Goal: Task Accomplishment & Management: Complete application form

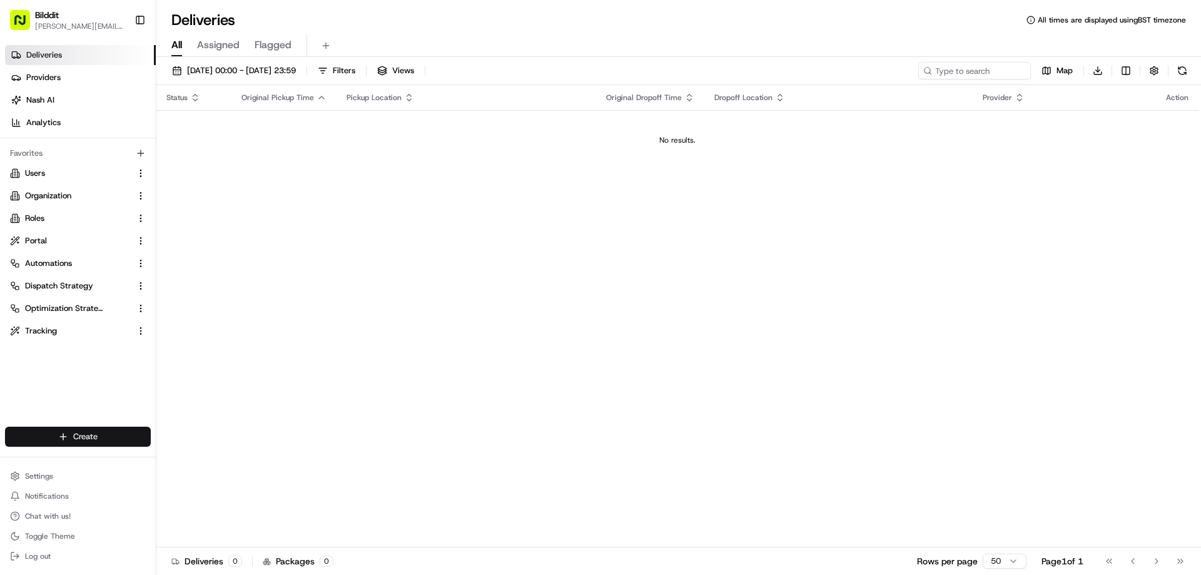
click at [86, 440] on html "Bilddit [PERSON_NAME][EMAIL_ADDRESS][DOMAIN_NAME] Toggle Sidebar Deliveries Pro…" at bounding box center [600, 287] width 1201 height 575
click at [180, 457] on link "Delivery" at bounding box center [225, 459] width 139 height 23
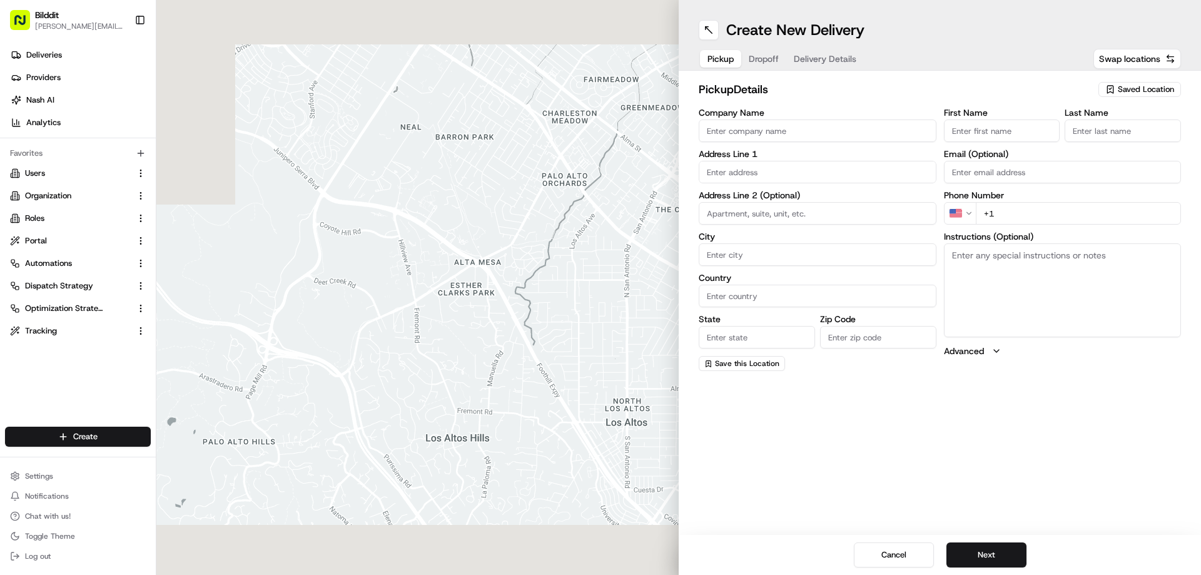
click at [1143, 91] on span "Saved Location" at bounding box center [1146, 89] width 56 height 11
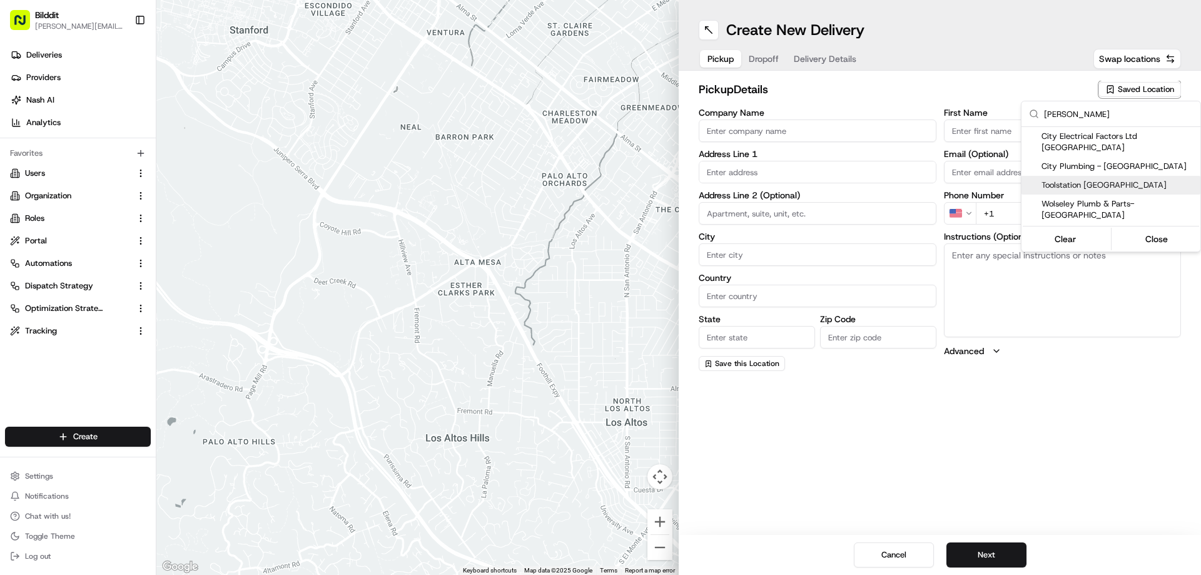
type input "[PERSON_NAME]"
click at [1090, 180] on span "Toolstation [GEOGRAPHIC_DATA]" at bounding box center [1118, 185] width 154 height 11
type input "Toolstation [GEOGRAPHIC_DATA]"
type input "[STREET_ADDRESS]"
type input "[GEOGRAPHIC_DATA]"
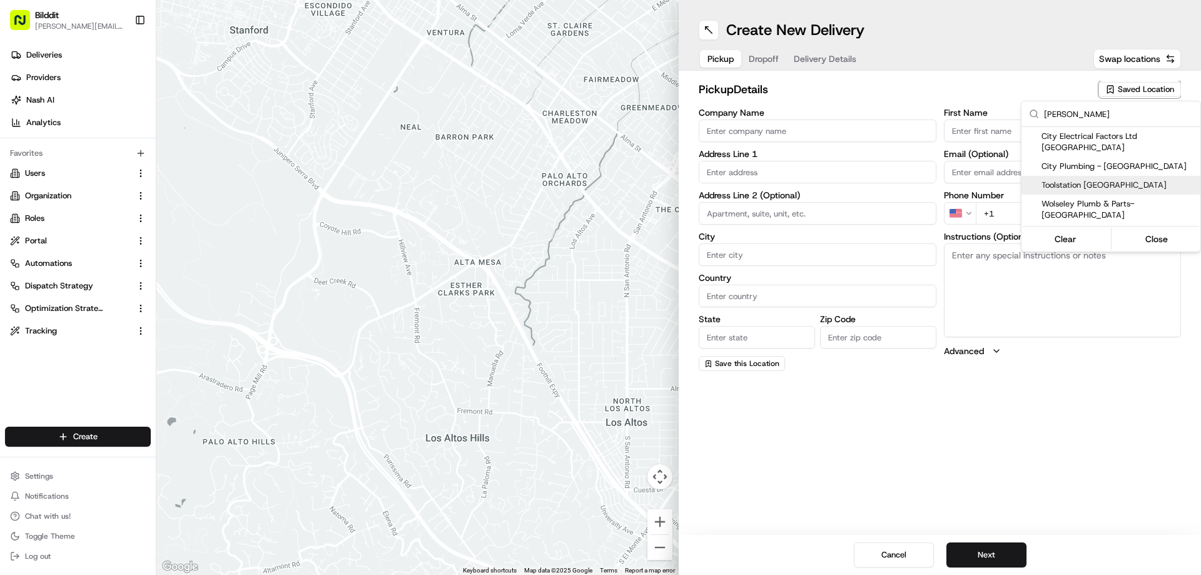
type input "GB"
type input "England"
type input "NW9 0EW"
type input "nimit@bilddit.com"
type input "+44 7849 208703"
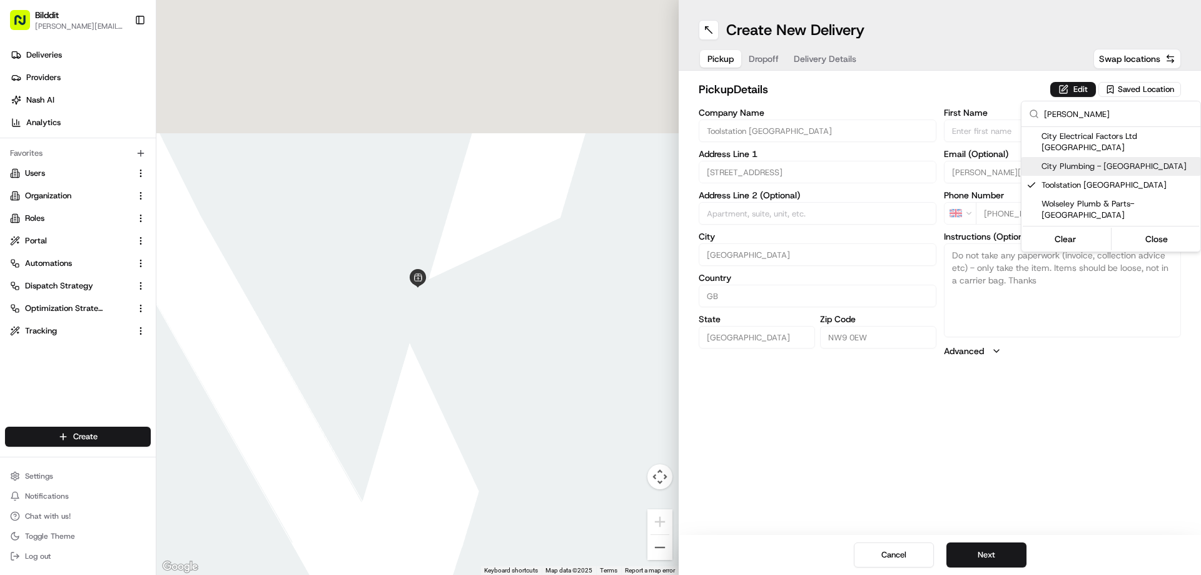
click at [1068, 91] on html "Bilddit punit@bilddit.com Toggle Sidebar Deliveries Providers Nash AI Analytics…" at bounding box center [600, 287] width 1201 height 575
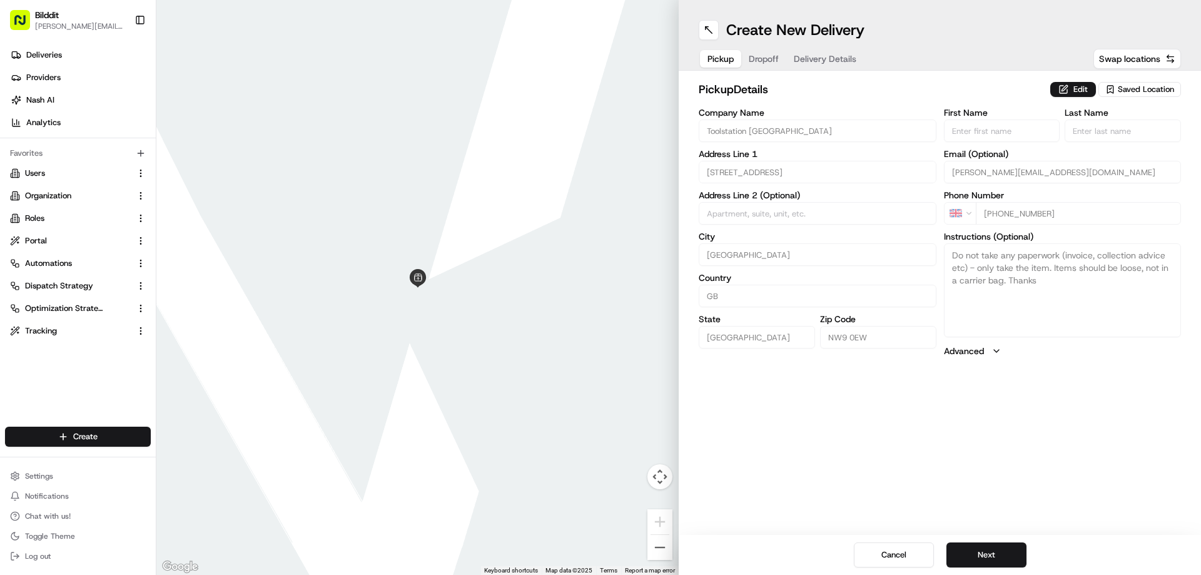
click at [1068, 91] on button "Edit" at bounding box center [1073, 89] width 46 height 15
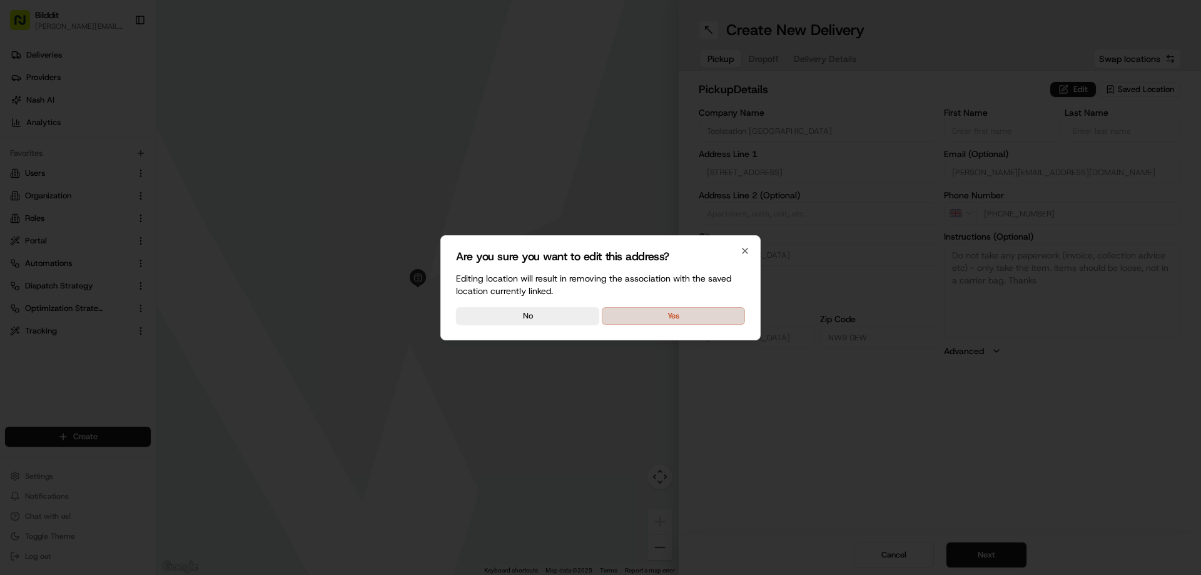
click at [649, 314] on button "Yes" at bounding box center [673, 316] width 143 height 18
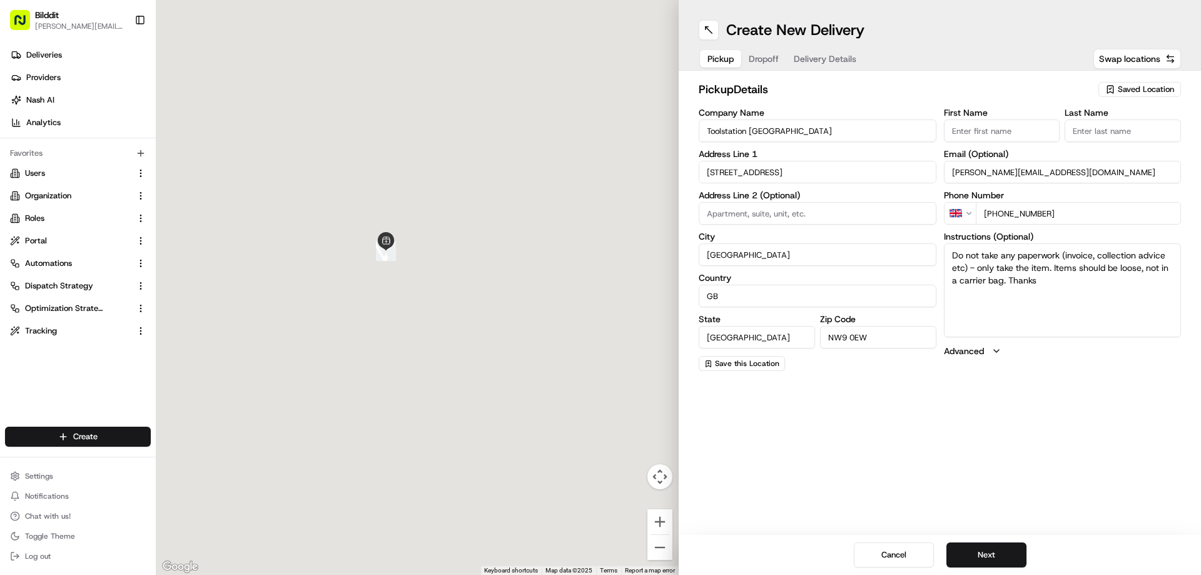
drag, startPoint x: 523, startPoint y: 314, endPoint x: 411, endPoint y: 276, distance: 118.1
click at [411, 276] on div at bounding box center [417, 287] width 522 height 575
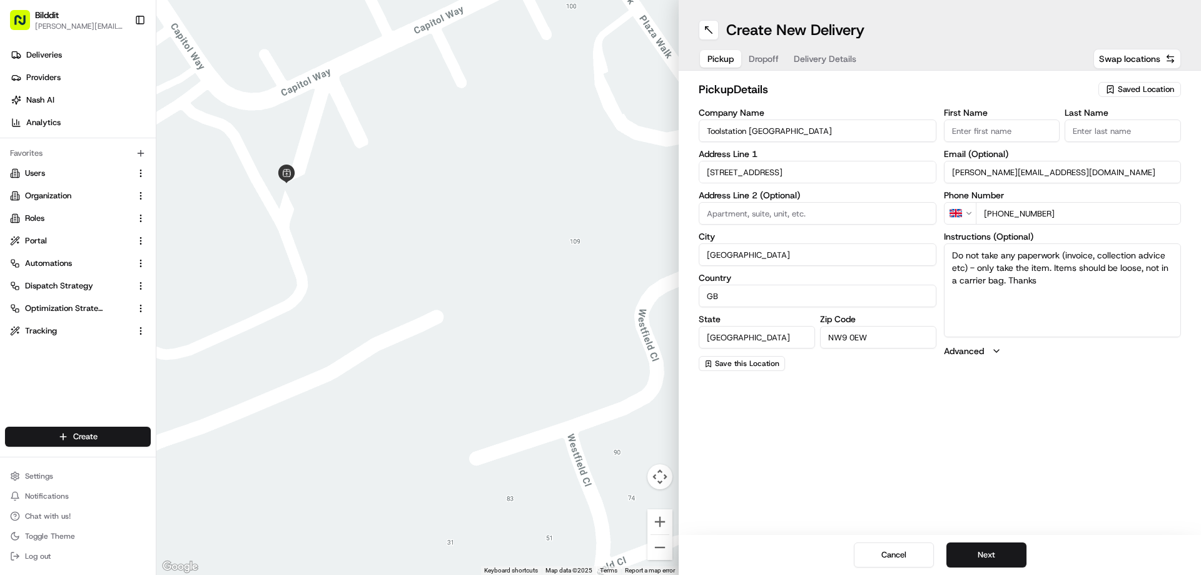
click at [1026, 275] on textarea "Do not take any paperwork (invoice, collection advice etc) - only take the item…" at bounding box center [1063, 290] width 238 height 94
paste textarea "YWW147297149"
type textarea "Collect YWW147297149 for Punit Majithia"
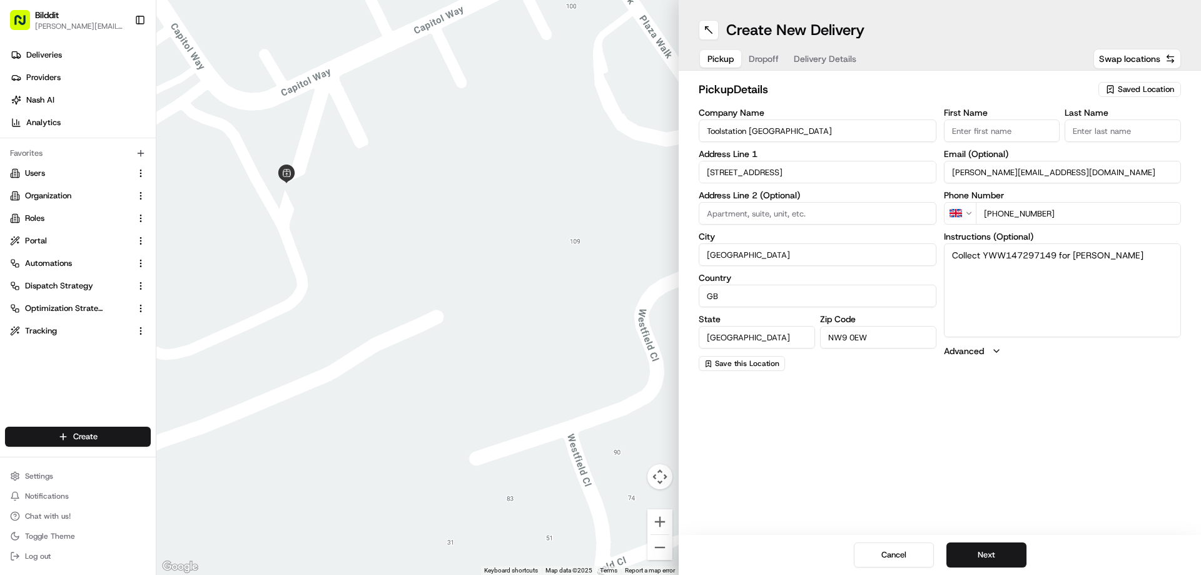
click at [836, 59] on span "Delivery Details" at bounding box center [825, 59] width 63 height 13
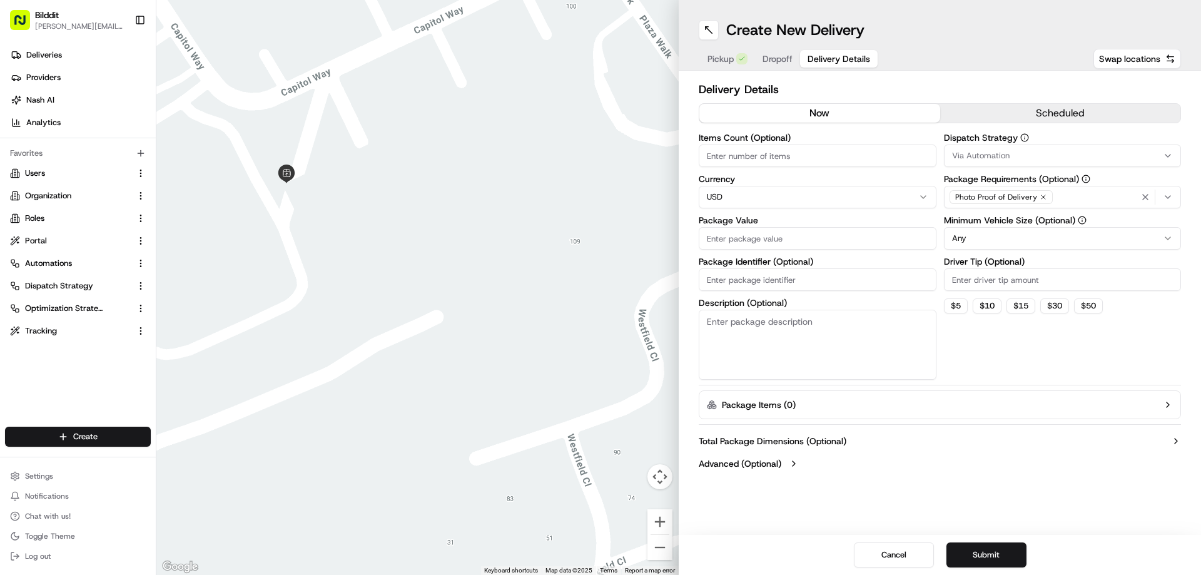
click at [763, 281] on input "Package Identifier (Optional)" at bounding box center [818, 279] width 238 height 23
paste input "YWW147297149"
type input "YWW147297149"
click at [767, 159] on input "Items Count (Optional)" at bounding box center [818, 155] width 238 height 23
type input "2"
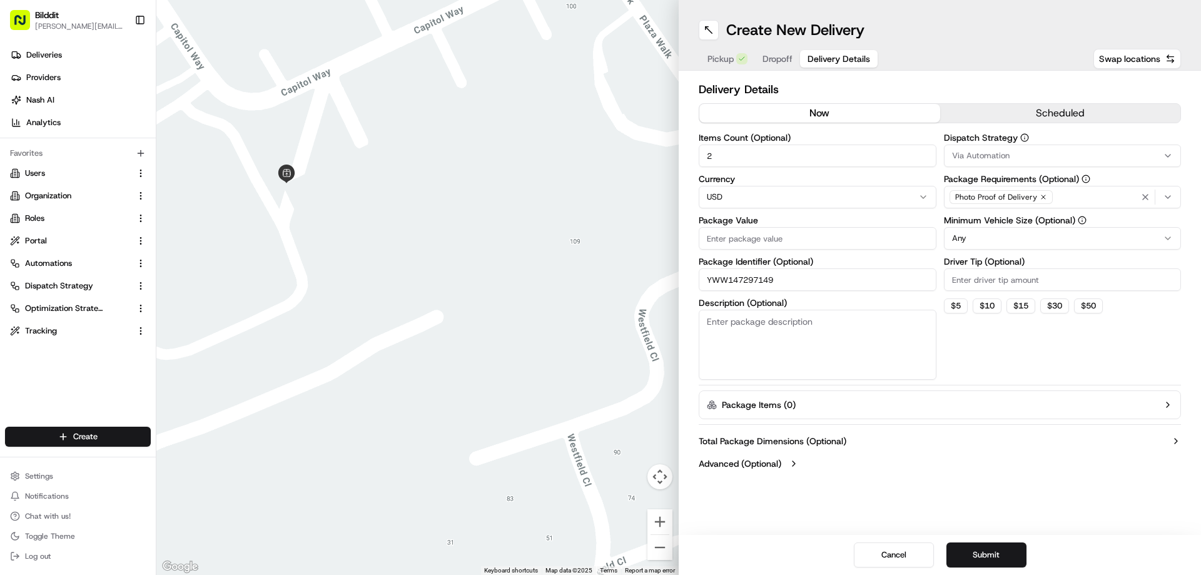
click at [744, 197] on html "Bilddit punit@bilddit.com Toggle Sidebar Deliveries Providers Nash AI Analytics…" at bounding box center [600, 287] width 1201 height 575
click at [742, 240] on input "Package Value" at bounding box center [818, 238] width 238 height 23
type input "16"
click at [777, 467] on label "Advanced (Optional)" at bounding box center [740, 463] width 83 height 13
click at [753, 500] on input "Reference ID" at bounding box center [940, 499] width 482 height 23
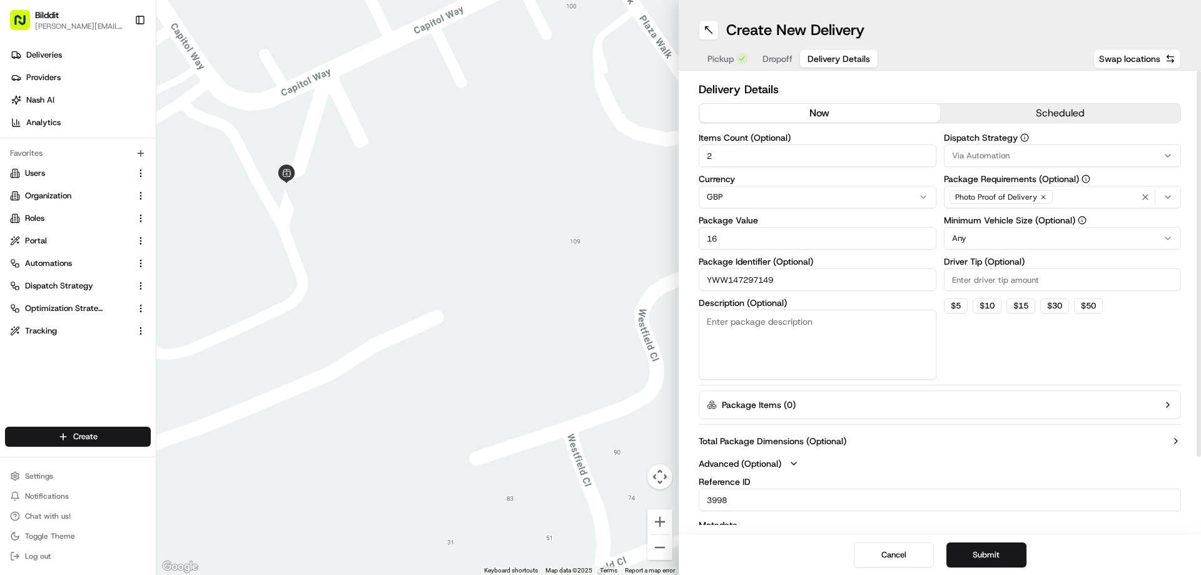
type input "3998"
click at [983, 237] on html "Bilddit punit@bilddit.com Toggle Sidebar Deliveries Providers Nash AI Analytics…" at bounding box center [600, 287] width 1201 height 575
click at [787, 59] on span "Dropoff" at bounding box center [777, 59] width 30 height 13
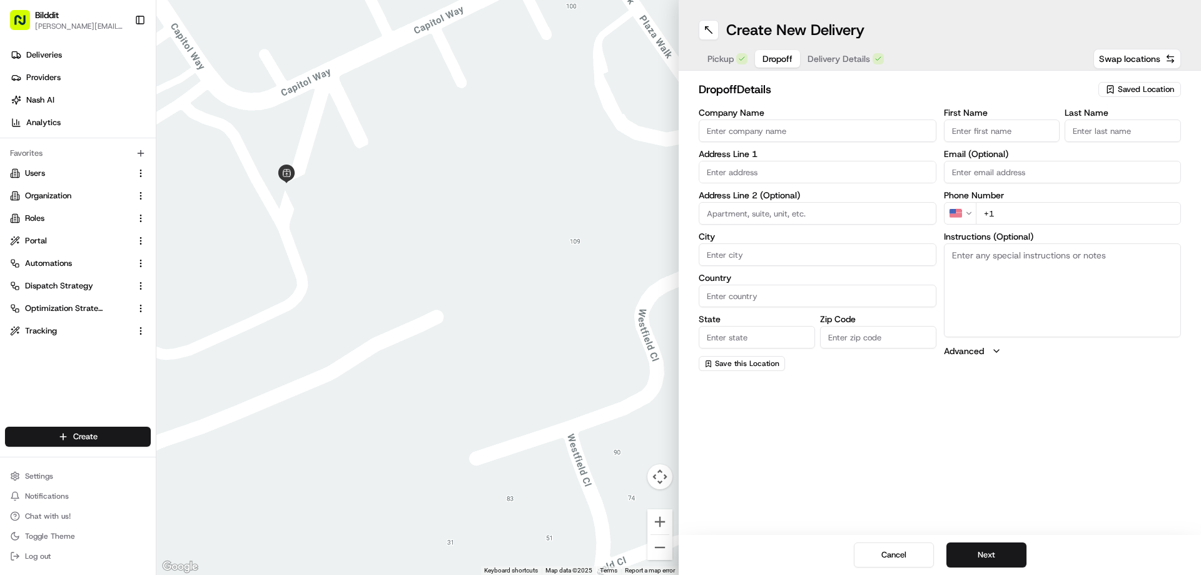
click at [1021, 129] on input "First Name" at bounding box center [1002, 130] width 116 height 23
paste input "Oleksiy"
type input "Oleksiy"
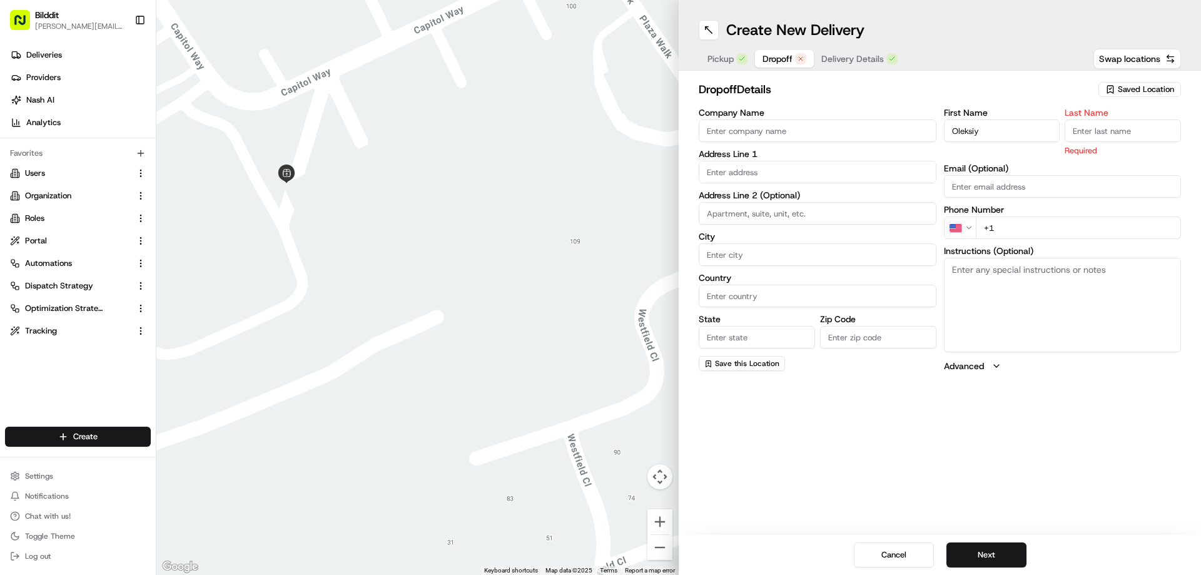
click at [1108, 121] on input "Last Name" at bounding box center [1123, 130] width 116 height 23
paste input "Rogozhyn"
type input "Rogozhyn"
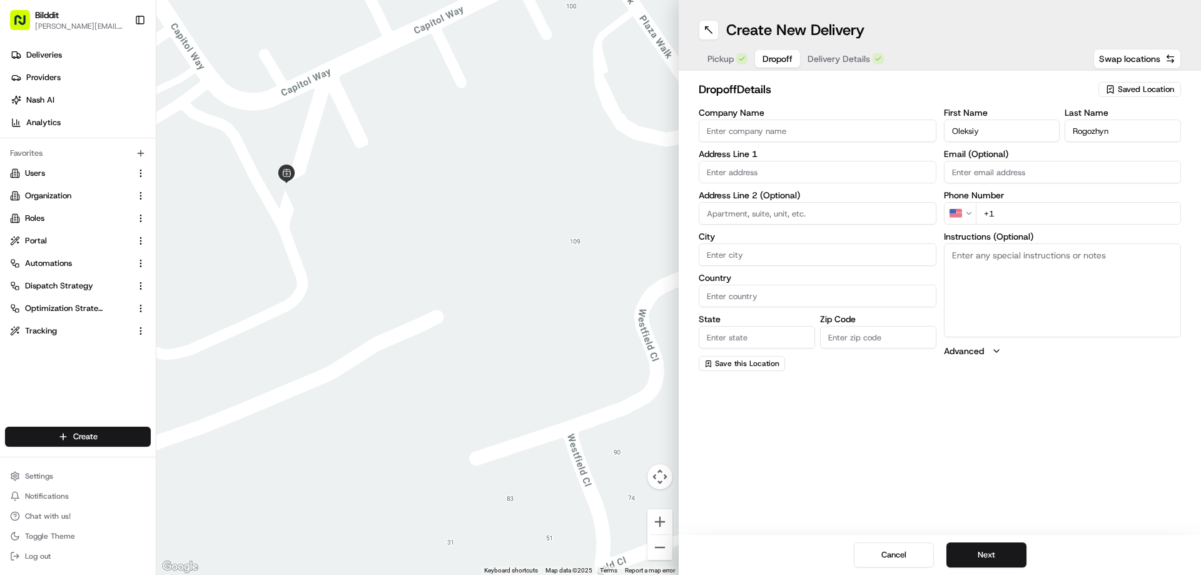
click at [969, 205] on html "Bilddit punit@bilddit.com Toggle Sidebar Deliveries Providers Nash AI Analytics…" at bounding box center [600, 287] width 1201 height 575
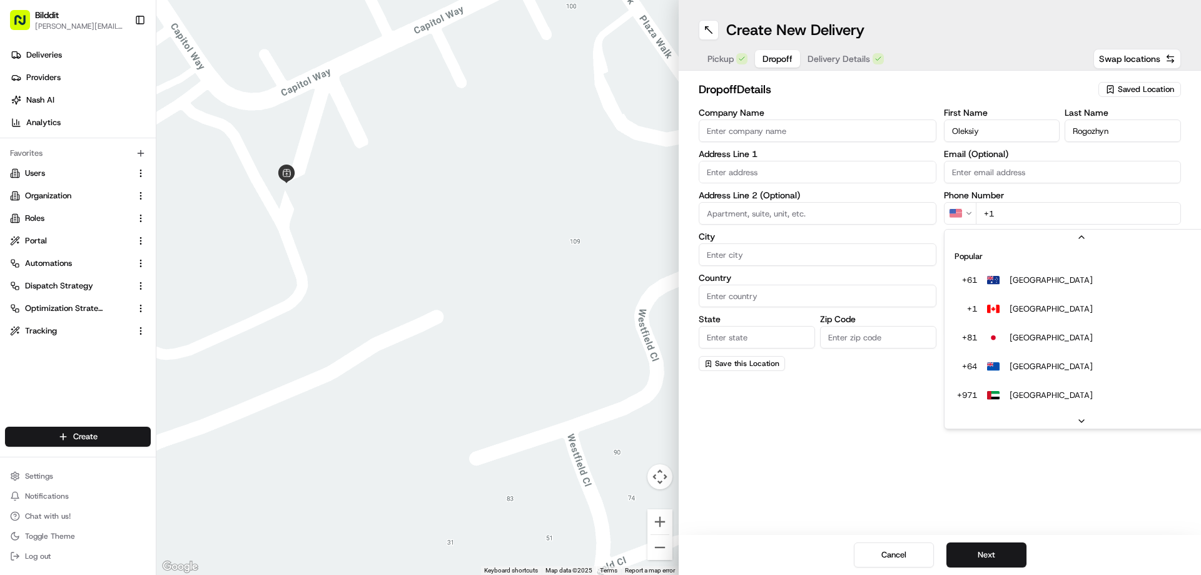
scroll to position [54, 0]
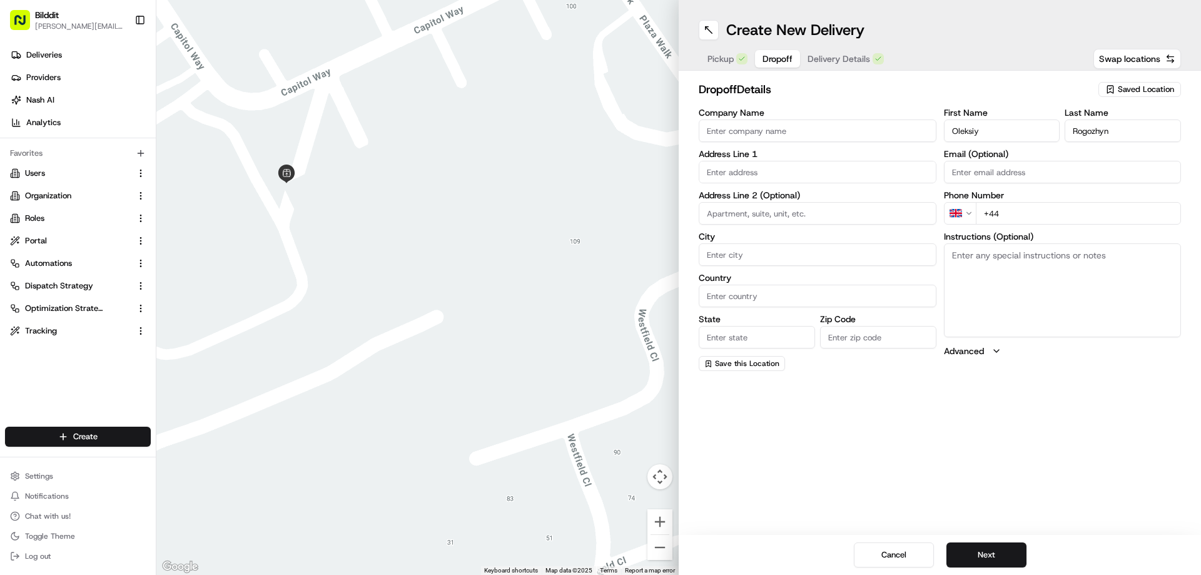
click at [1018, 213] on input "+44" at bounding box center [1079, 213] width 206 height 23
paste input "7385 105806"
type input "+44 7385 105806"
click at [804, 170] on input "text" at bounding box center [818, 172] width 238 height 23
paste input "30 Imperial Way, Harrow, HA3 9SW"
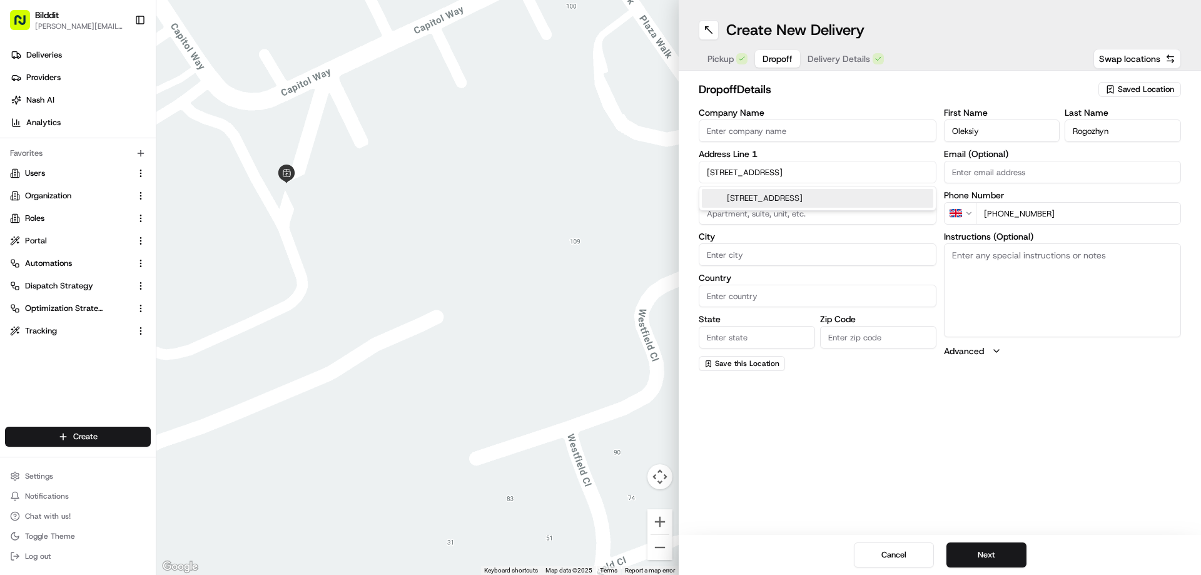
click at [791, 197] on div "[STREET_ADDRESS]" at bounding box center [817, 198] width 231 height 19
type input "[STREET_ADDRESS]"
type input "Harrow"
type input "United Kingdom"
type input "England"
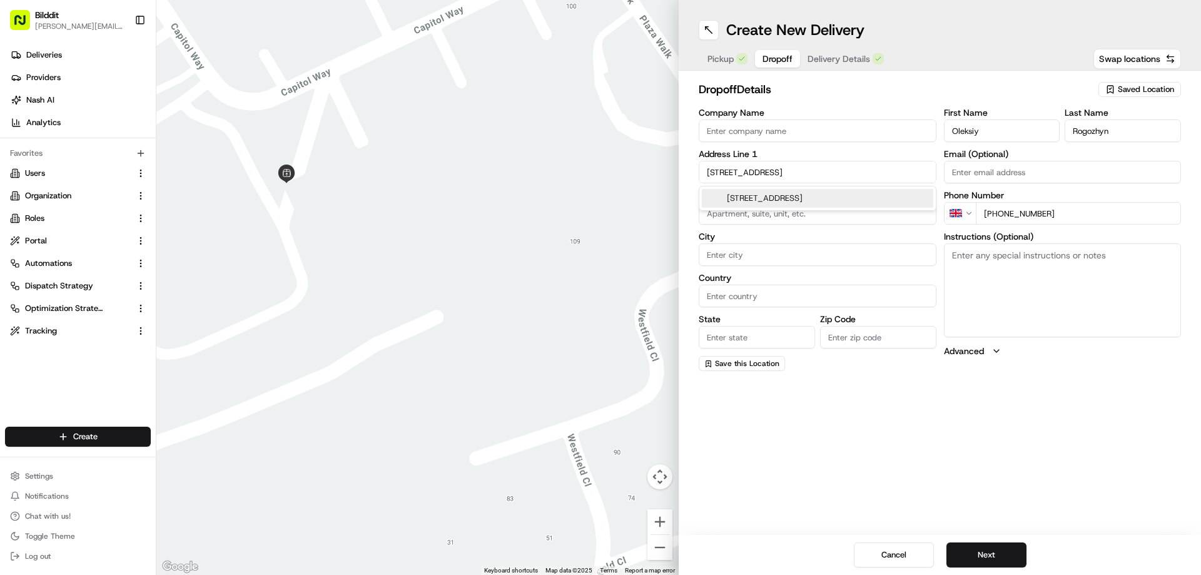
type input "HA3 9SW"
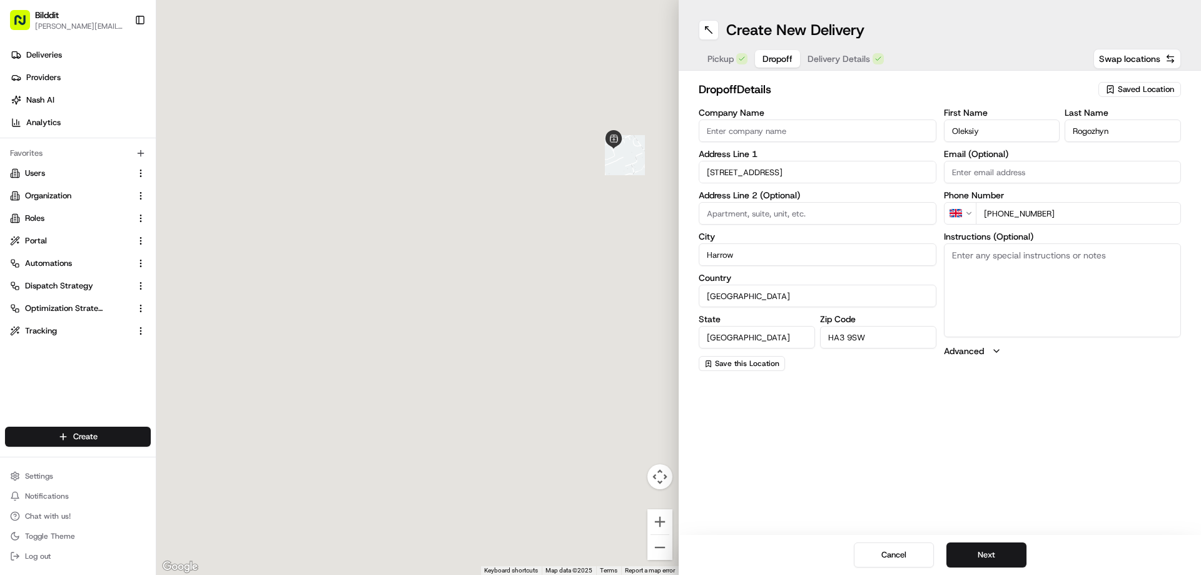
type input "30 Imperial Way"
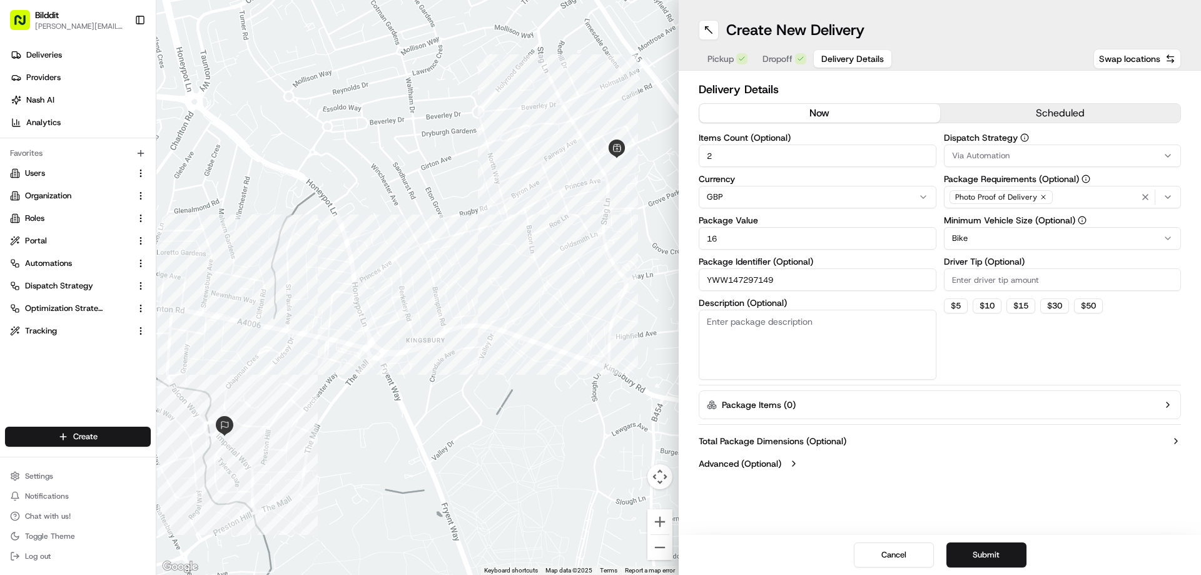
click at [831, 66] on button "Delivery Details" at bounding box center [853, 59] width 78 height 18
click at [1008, 557] on button "Submit" at bounding box center [986, 554] width 80 height 25
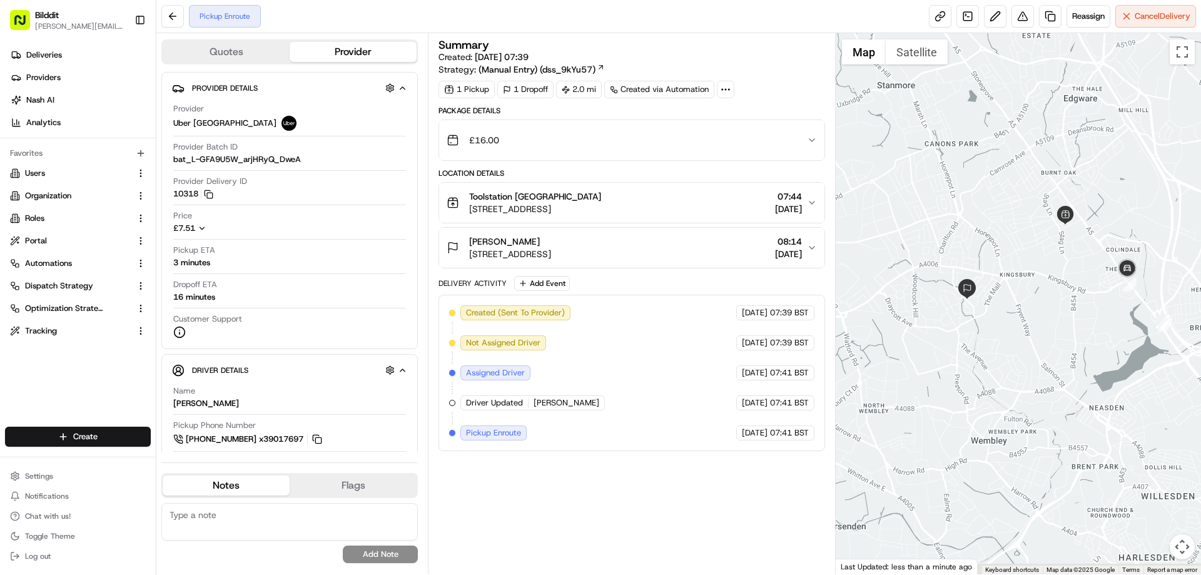
drag, startPoint x: 1051, startPoint y: 276, endPoint x: 1025, endPoint y: 270, distance: 26.9
click at [1025, 270] on div at bounding box center [1019, 303] width 366 height 541
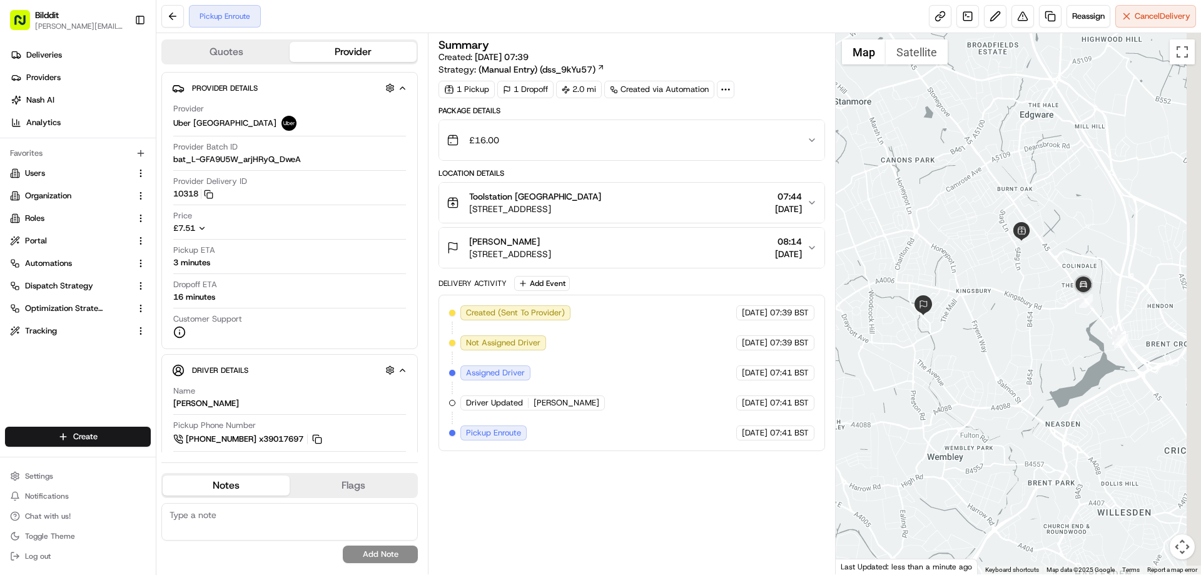
drag, startPoint x: 1069, startPoint y: 266, endPoint x: 1025, endPoint y: 285, distance: 47.6
click at [1025, 285] on div at bounding box center [1019, 303] width 366 height 541
